Goal: Complete application form

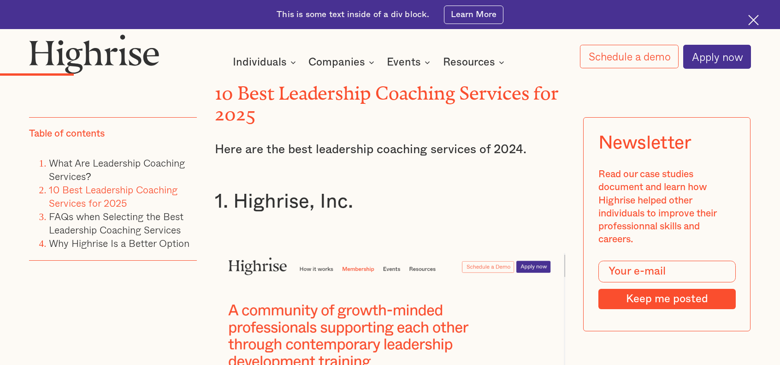
scroll to position [1752, 0]
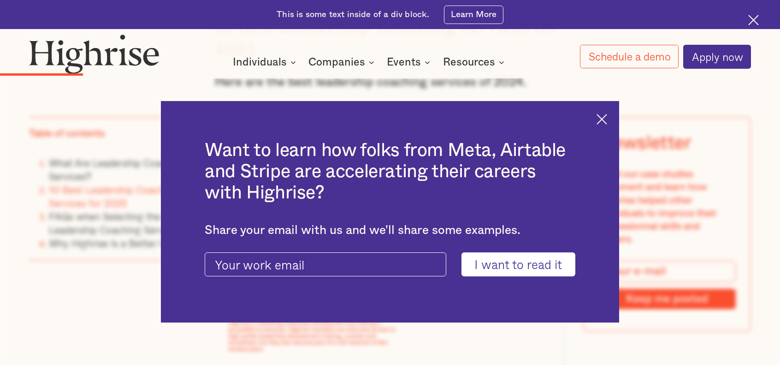
click at [602, 118] on img at bounding box center [602, 119] width 11 height 11
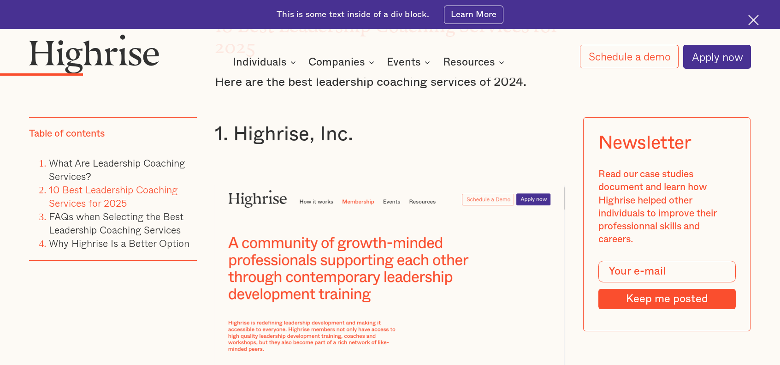
click at [531, 199] on img at bounding box center [390, 278] width 350 height 187
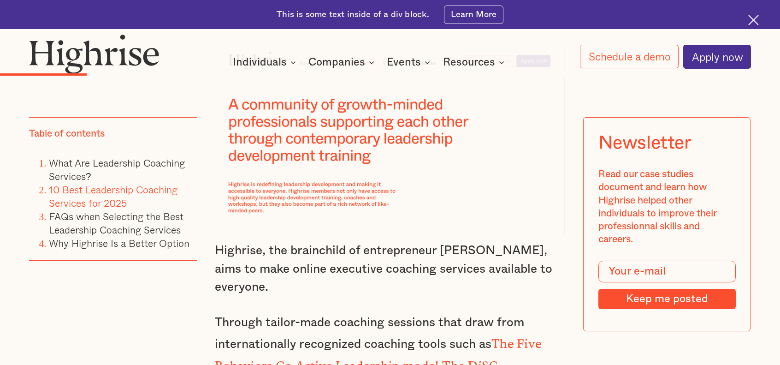
scroll to position [1706, 0]
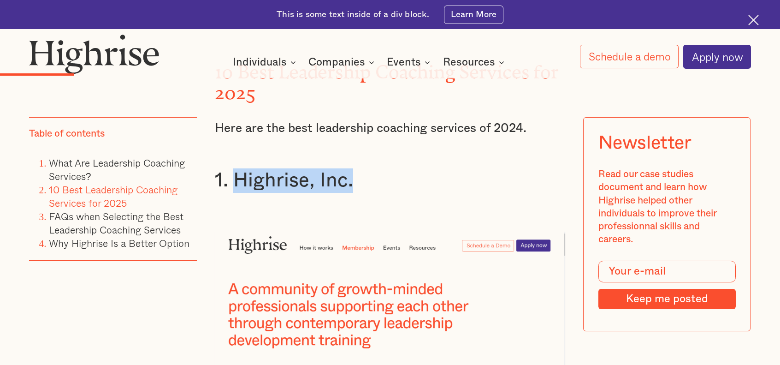
drag, startPoint x: 231, startPoint y: 176, endPoint x: 349, endPoint y: 187, distance: 118.6
click at [349, 187] on h3 "1. Highrise, Inc." at bounding box center [390, 180] width 350 height 24
copy h3 "Highrise, Inc."
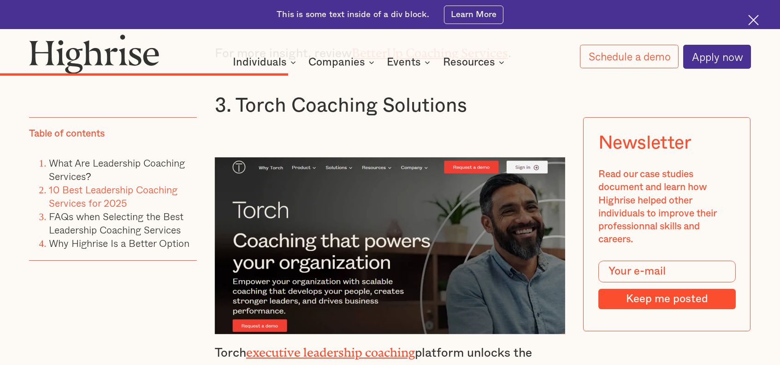
scroll to position [4150, 0]
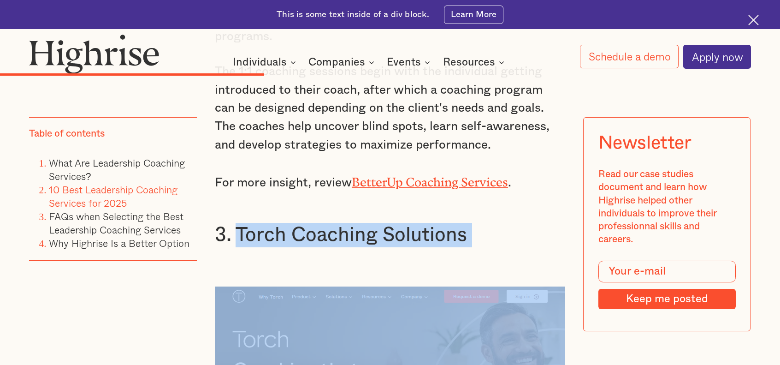
drag, startPoint x: 237, startPoint y: 154, endPoint x: 463, endPoint y: 178, distance: 226.8
copy h3 "Torch Coaching Solutions"
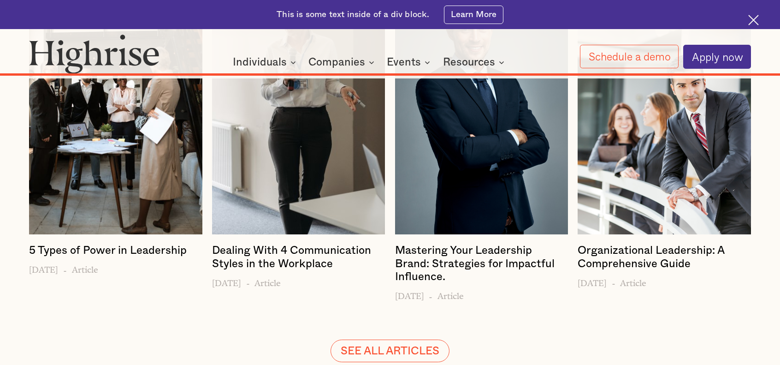
scroll to position [12036, 0]
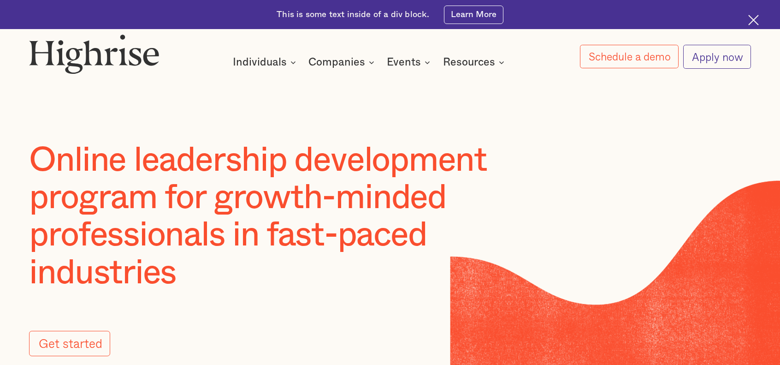
click at [707, 58] on link "Apply now" at bounding box center [716, 57] width 67 height 24
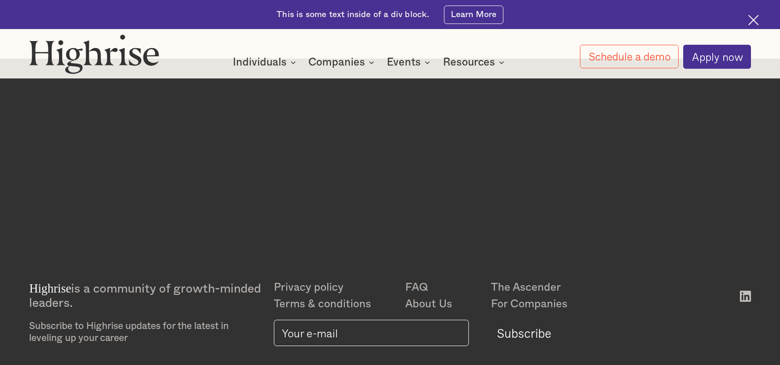
scroll to position [344, 0]
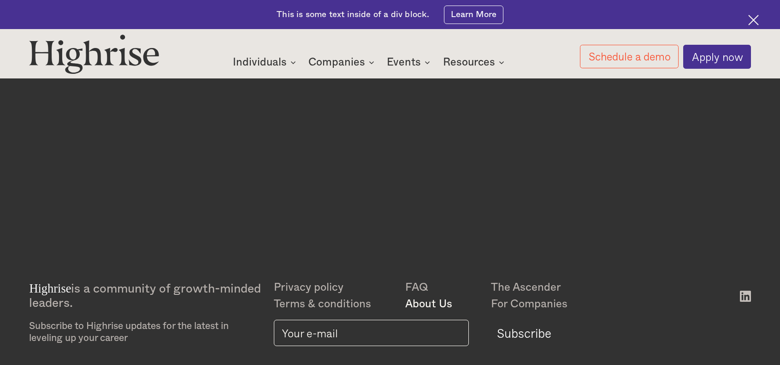
click at [422, 307] on link "About Us" at bounding box center [447, 304] width 85 height 17
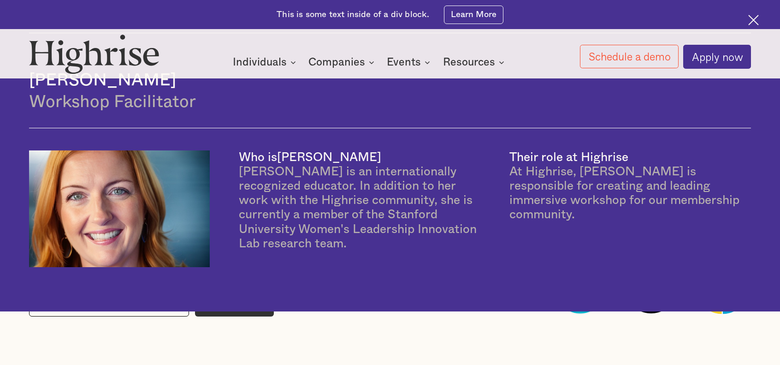
scroll to position [2713, 0]
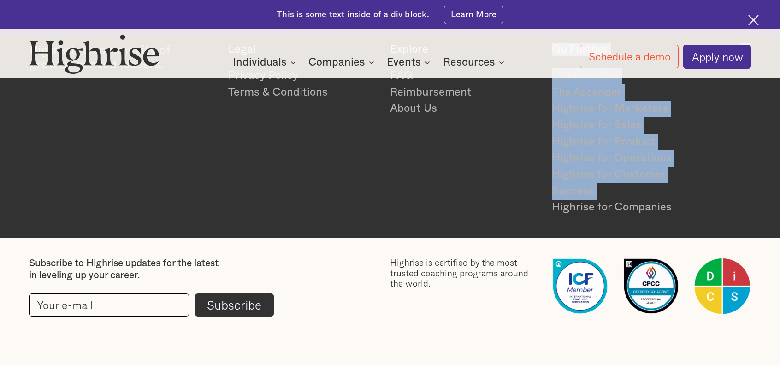
drag, startPoint x: 497, startPoint y: 201, endPoint x: 477, endPoint y: 147, distance: 57.6
click at [477, 147] on div "Highrise is a community of growth-minded leaders. Legal Privacy Policy Terms & …" at bounding box center [390, 129] width 722 height 173
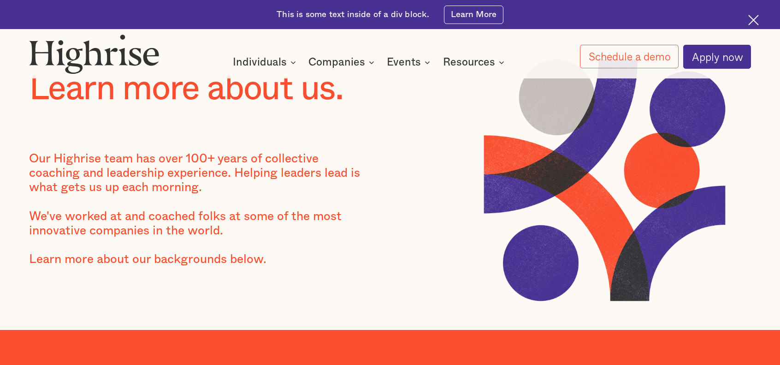
scroll to position [0, 0]
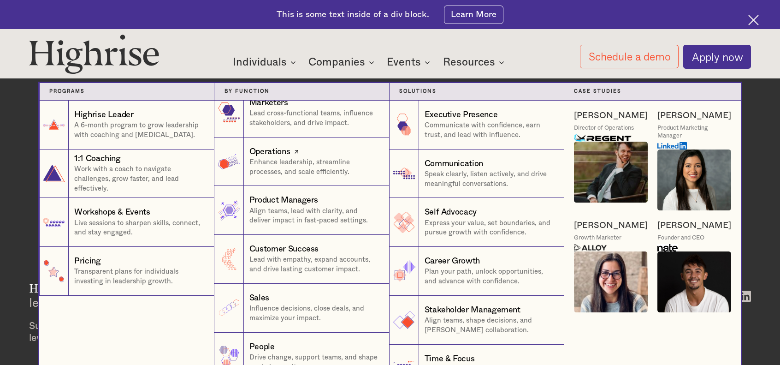
scroll to position [18, 0]
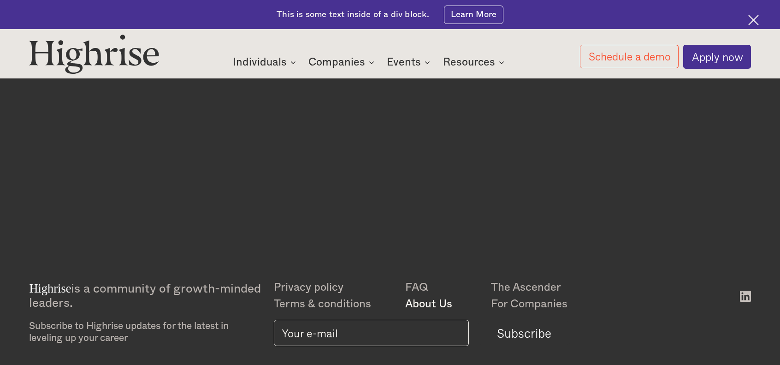
click at [449, 300] on link "About Us" at bounding box center [447, 304] width 85 height 17
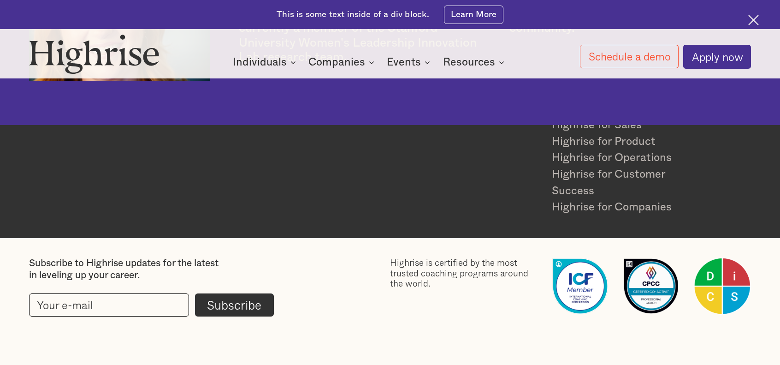
scroll to position [2713, 0]
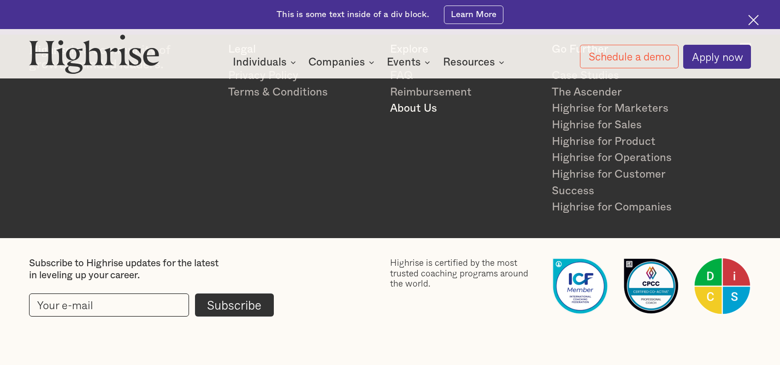
click at [423, 108] on link "About Us" at bounding box center [464, 109] width 149 height 17
